Goal: Task Accomplishment & Management: Manage account settings

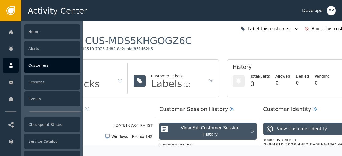
click at [30, 65] on div "Customers" at bounding box center [52, 65] width 56 height 15
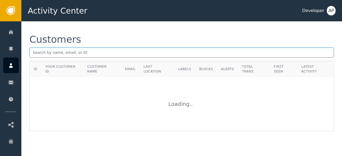
click at [33, 51] on input "text" at bounding box center [181, 53] width 305 height 10
paste input "[EMAIL_ADDRESS][DOMAIN_NAME]"
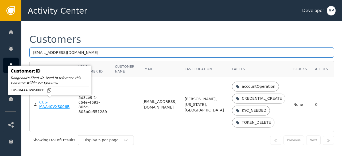
type input "[EMAIL_ADDRESS][DOMAIN_NAME]"
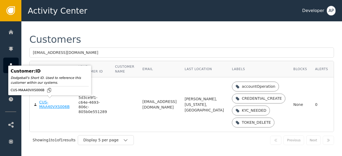
click at [50, 106] on div "CUS-MAA40VXS006B" at bounding box center [54, 104] width 31 height 9
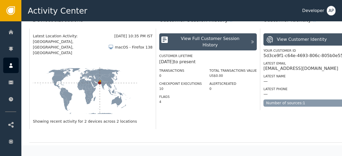
scroll to position [161, 0]
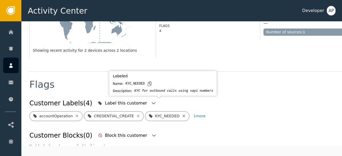
click at [182, 114] on icon at bounding box center [184, 116] width 4 height 4
click at [187, 115] on icon at bounding box center [188, 116] width 2 height 2
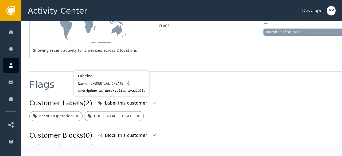
click at [136, 114] on icon at bounding box center [138, 116] width 4 height 4
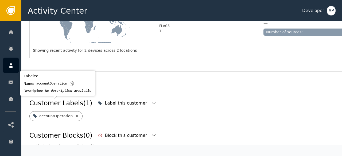
click at [75, 114] on icon at bounding box center [77, 116] width 4 height 4
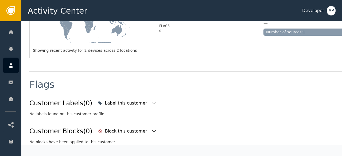
click at [151, 101] on icon "button" at bounding box center [153, 103] width 5 height 5
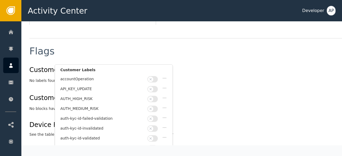
scroll to position [208, 0]
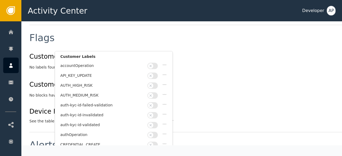
click at [157, 122] on button "button" at bounding box center [153, 125] width 10 height 6
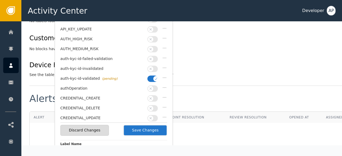
scroll to position [254, 0]
click at [145, 130] on button "Save Changes" at bounding box center [146, 130] width 44 height 11
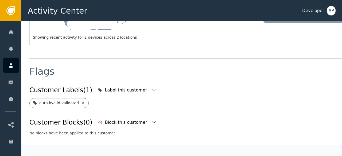
scroll to position [171, 0]
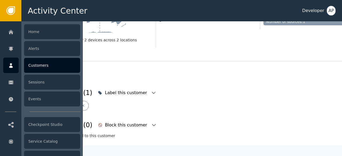
click at [31, 67] on div "Customers" at bounding box center [52, 65] width 56 height 15
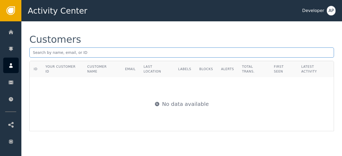
click at [34, 52] on input "text" at bounding box center [181, 53] width 305 height 10
paste input "[EMAIL_ADDRESS][DOMAIN_NAME]"
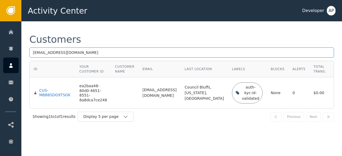
click at [90, 53] on input "[EMAIL_ADDRESS][DOMAIN_NAME]" at bounding box center [181, 53] width 305 height 10
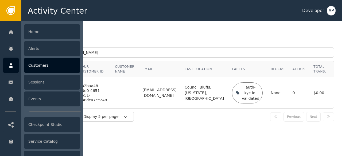
click at [29, 66] on div "Customers" at bounding box center [52, 65] width 56 height 15
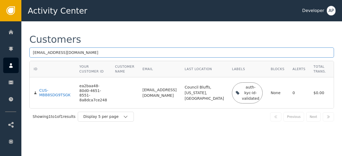
click at [97, 51] on input "[EMAIL_ADDRESS][DOMAIN_NAME]" at bounding box center [181, 53] width 305 height 10
type input "r"
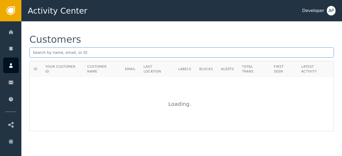
paste input "[EMAIL_ADDRESS][DOMAIN_NAME]."
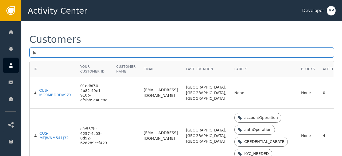
type input "J"
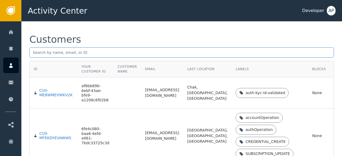
paste input "[EMAIL_ADDRESS][DOMAIN_NAME]"
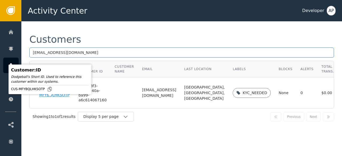
type input "[EMAIL_ADDRESS][DOMAIN_NAME]"
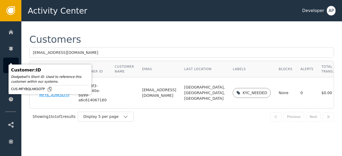
click at [47, 98] on div "CUS-MFYBQLHKSOTP" at bounding box center [54, 93] width 31 height 9
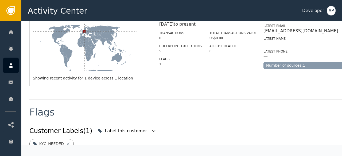
scroll to position [155, 0]
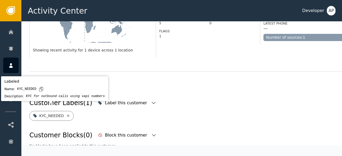
click at [66, 114] on icon at bounding box center [68, 116] width 4 height 4
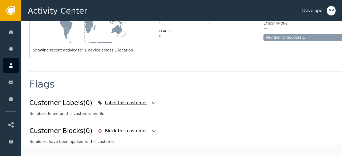
click at [151, 101] on icon "button" at bounding box center [153, 103] width 5 height 5
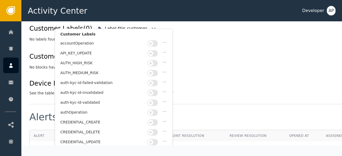
scroll to position [230, 0]
click at [156, 100] on button "button" at bounding box center [153, 102] width 10 height 6
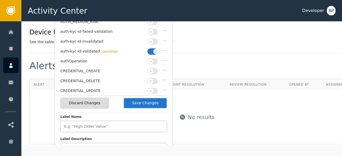
scroll to position [282, 0]
click at [153, 101] on button "Save Changes" at bounding box center [146, 103] width 44 height 11
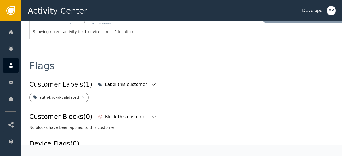
scroll to position [171, 0]
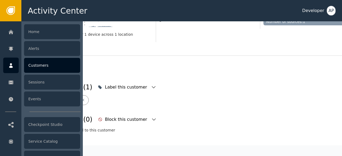
click at [34, 63] on div "Customers" at bounding box center [52, 65] width 56 height 15
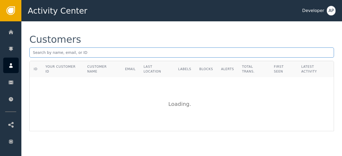
click at [32, 49] on input "text" at bounding box center [181, 53] width 305 height 10
paste input "[EMAIL_ADDRESS][DOMAIN_NAME]"
type input "J"
paste input "[EMAIL_ADDRESS][DOMAIN_NAME]"
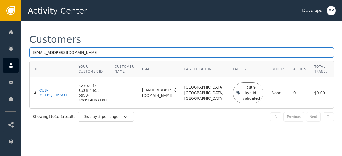
click at [71, 53] on input "[EMAIL_ADDRESS][DOMAIN_NAME]" at bounding box center [181, 53] width 305 height 10
type input "w"
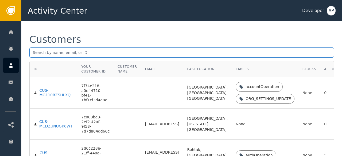
paste input "[PERSON_NAME][EMAIL_ADDRESS][DOMAIN_NAME]"
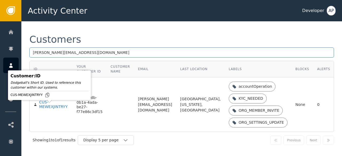
type input "[PERSON_NAME][EMAIL_ADDRESS][DOMAIN_NAME]"
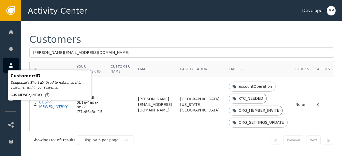
click at [46, 109] on div "CUS-MEWEXJINTRYY" at bounding box center [53, 104] width 29 height 9
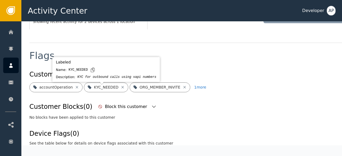
scroll to position [179, 0]
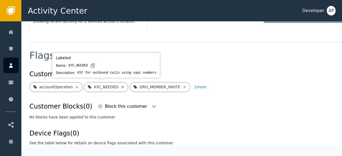
click at [122, 87] on icon at bounding box center [123, 87] width 2 height 2
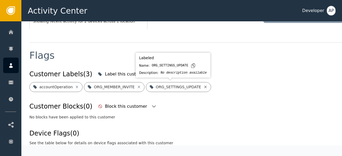
click at [203, 87] on icon at bounding box center [205, 87] width 4 height 4
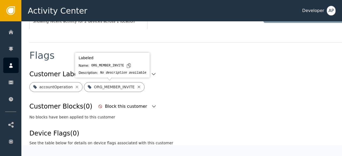
click at [137, 89] on icon at bounding box center [139, 87] width 4 height 4
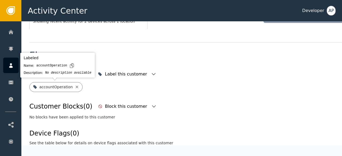
click at [75, 89] on icon at bounding box center [77, 87] width 4 height 4
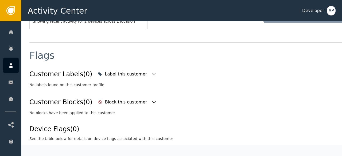
click at [151, 75] on icon "button" at bounding box center [153, 74] width 5 height 5
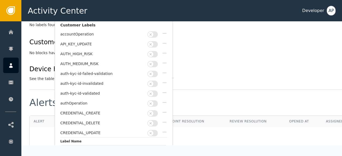
scroll to position [239, 0]
click at [155, 92] on button "button" at bounding box center [153, 93] width 10 height 6
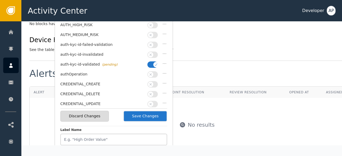
scroll to position [268, 0]
click at [147, 113] on button "Save Changes" at bounding box center [146, 116] width 44 height 11
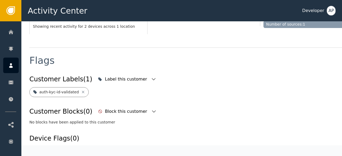
scroll to position [171, 0]
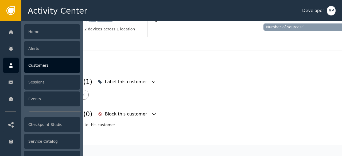
click at [31, 64] on div "Customers" at bounding box center [52, 65] width 56 height 15
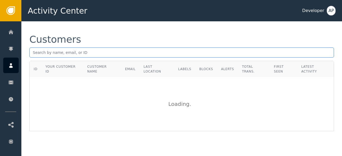
click at [39, 48] on input "text" at bounding box center [181, 53] width 305 height 10
paste input "[PERSON_NAME][EMAIL_ADDRESS][DOMAIN_NAME]"
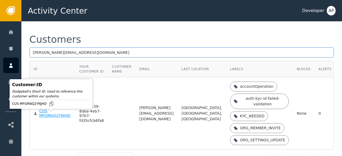
type input "[PERSON_NAME][EMAIL_ADDRESS][DOMAIN_NAME]"
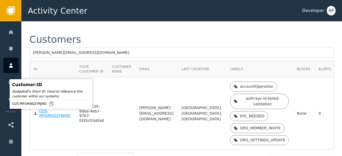
click at [43, 116] on div "CUS-MFGMAQ2YNJHD" at bounding box center [55, 113] width 32 height 9
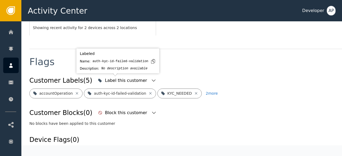
scroll to position [184, 0]
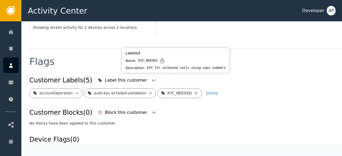
click at [194, 91] on icon at bounding box center [196, 93] width 4 height 4
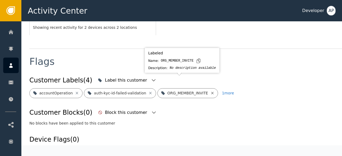
click at [210, 91] on icon at bounding box center [212, 93] width 4 height 4
click at [215, 91] on icon at bounding box center [217, 93] width 4 height 4
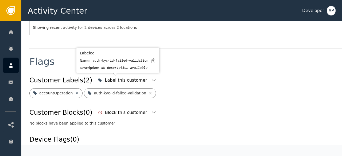
click at [148, 91] on icon at bounding box center [150, 93] width 4 height 4
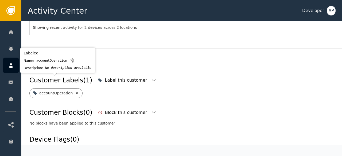
click at [75, 91] on icon at bounding box center [77, 93] width 4 height 4
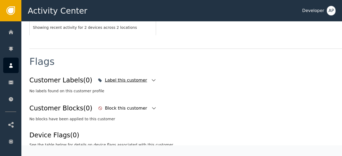
click at [151, 78] on icon "button" at bounding box center [153, 80] width 5 height 5
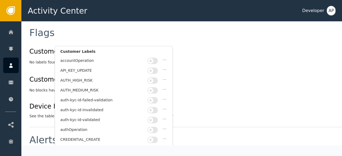
scroll to position [35, 0]
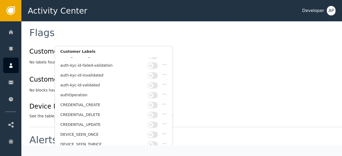
click at [158, 83] on div at bounding box center [154, 85] width 12 height 6
click at [155, 83] on button "button" at bounding box center [153, 85] width 10 height 6
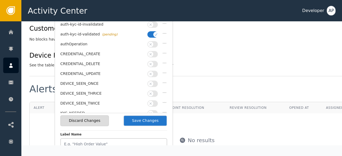
scroll to position [264, 0]
click at [147, 121] on button "Save Changes" at bounding box center [146, 120] width 44 height 11
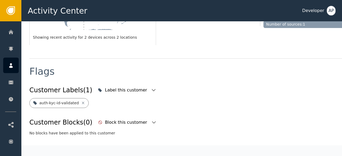
scroll to position [171, 0]
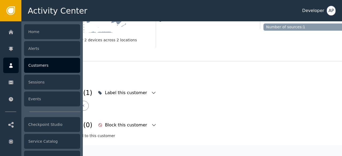
click at [36, 68] on div "Customers" at bounding box center [52, 65] width 56 height 15
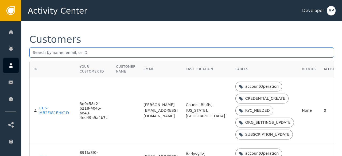
click at [33, 51] on input "text" at bounding box center [181, 53] width 305 height 10
paste input "[PERSON_NAME][EMAIL_ADDRESS][PERSON_NAME][DOMAIN_NAME]"
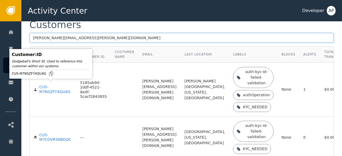
scroll to position [11, 0]
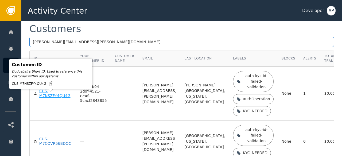
type input "[PERSON_NAME][EMAIL_ADDRESS][PERSON_NAME][DOMAIN_NAME]"
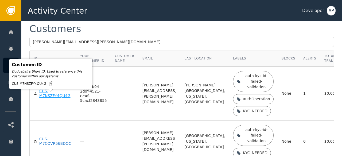
click at [43, 98] on div "CUS-M7NSZFY4QU4G" at bounding box center [55, 93] width 33 height 9
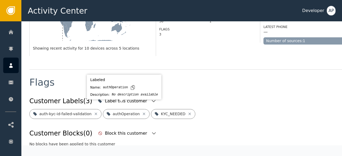
scroll to position [171, 0]
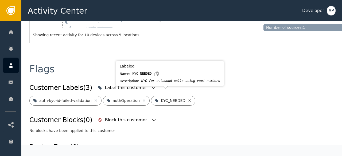
click at [188, 99] on icon at bounding box center [190, 101] width 4 height 4
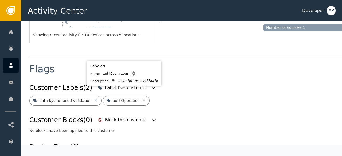
click at [142, 99] on icon at bounding box center [144, 101] width 4 height 4
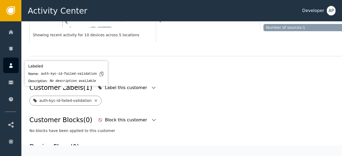
click at [94, 99] on icon at bounding box center [96, 101] width 4 height 4
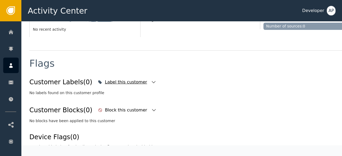
click at [151, 83] on icon "button" at bounding box center [153, 82] width 5 height 5
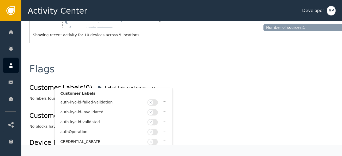
scroll to position [40, 0]
click at [155, 119] on button "button" at bounding box center [153, 122] width 10 height 6
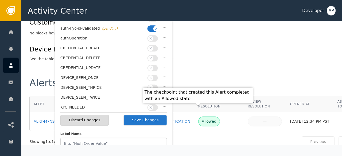
scroll to position [265, 0]
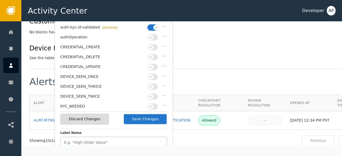
click at [144, 118] on button "Save Changes" at bounding box center [146, 119] width 44 height 11
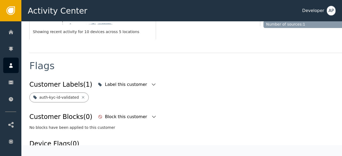
scroll to position [171, 0]
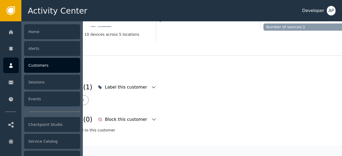
click at [30, 64] on div "Customers" at bounding box center [52, 65] width 56 height 15
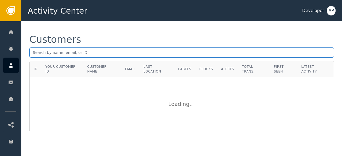
click at [34, 51] on input "text" at bounding box center [181, 53] width 305 height 10
paste input "Hi, can you send your account email address?"
type input "H"
paste input "[EMAIL_ADDRESS][DOMAIN_NAME]"
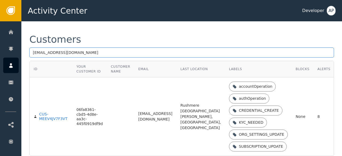
scroll to position [37, 0]
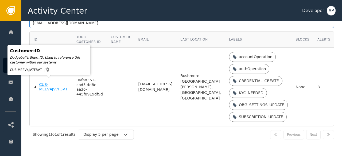
type input "[EMAIL_ADDRESS][DOMAIN_NAME]"
click at [47, 86] on div "CUS-MEEV4JV7F3VT" at bounding box center [53, 87] width 29 height 9
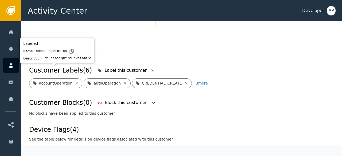
scroll to position [194, 0]
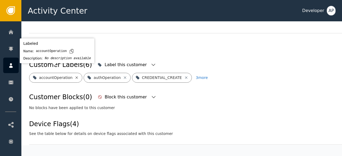
click at [75, 76] on icon at bounding box center [77, 78] width 4 height 4
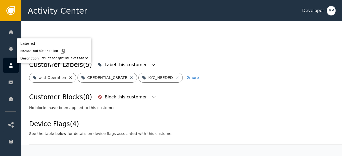
click at [69, 76] on icon at bounding box center [70, 77] width 2 height 2
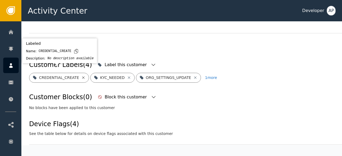
click at [81, 76] on icon at bounding box center [83, 78] width 4 height 4
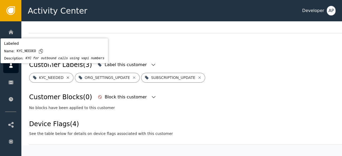
click at [66, 76] on icon at bounding box center [68, 78] width 4 height 4
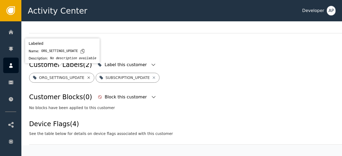
click at [87, 76] on icon at bounding box center [89, 78] width 4 height 4
click at [86, 76] on icon at bounding box center [88, 78] width 4 height 4
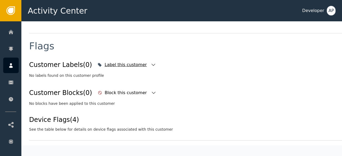
click at [152, 64] on icon "button" at bounding box center [154, 65] width 4 height 2
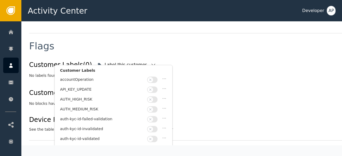
click at [155, 136] on button "button" at bounding box center [152, 139] width 10 height 6
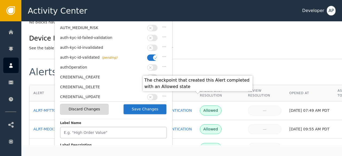
scroll to position [275, 0]
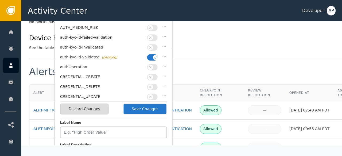
click at [152, 109] on button "Save Changes" at bounding box center [145, 109] width 44 height 11
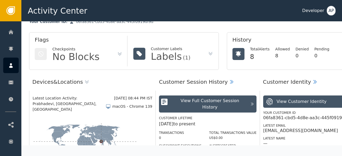
scroll to position [0, 0]
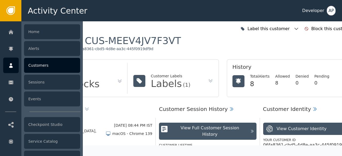
click at [42, 65] on div "Customers" at bounding box center [52, 65] width 56 height 15
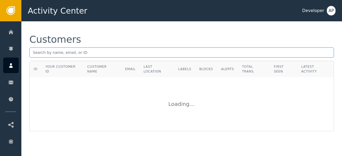
click at [44, 52] on input "text" at bounding box center [181, 53] width 305 height 10
paste input "[EMAIL_ADDRESS][DOMAIN_NAME]"
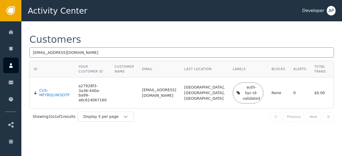
type input "[EMAIL_ADDRESS][DOMAIN_NAME]"
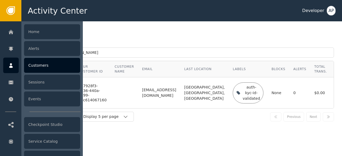
click at [32, 63] on div "Customers" at bounding box center [52, 65] width 56 height 15
click at [36, 64] on div "Customers" at bounding box center [52, 65] width 56 height 15
click at [38, 66] on div "Customers" at bounding box center [52, 65] width 56 height 15
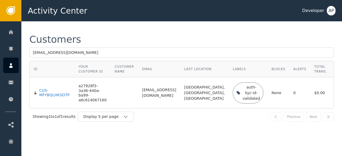
click at [98, 35] on div "Customers" at bounding box center [181, 40] width 305 height 10
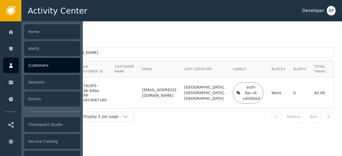
click at [32, 68] on div "Customers" at bounding box center [52, 65] width 56 height 15
